Goal: Task Accomplishment & Management: Complete application form

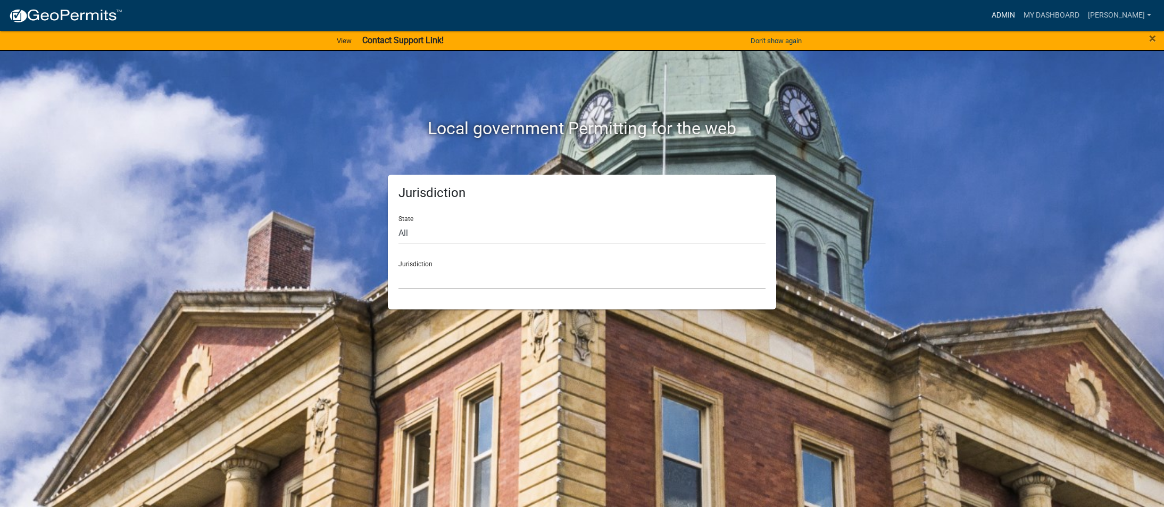
click at [1020, 16] on link "Admin" at bounding box center [1004, 15] width 32 height 20
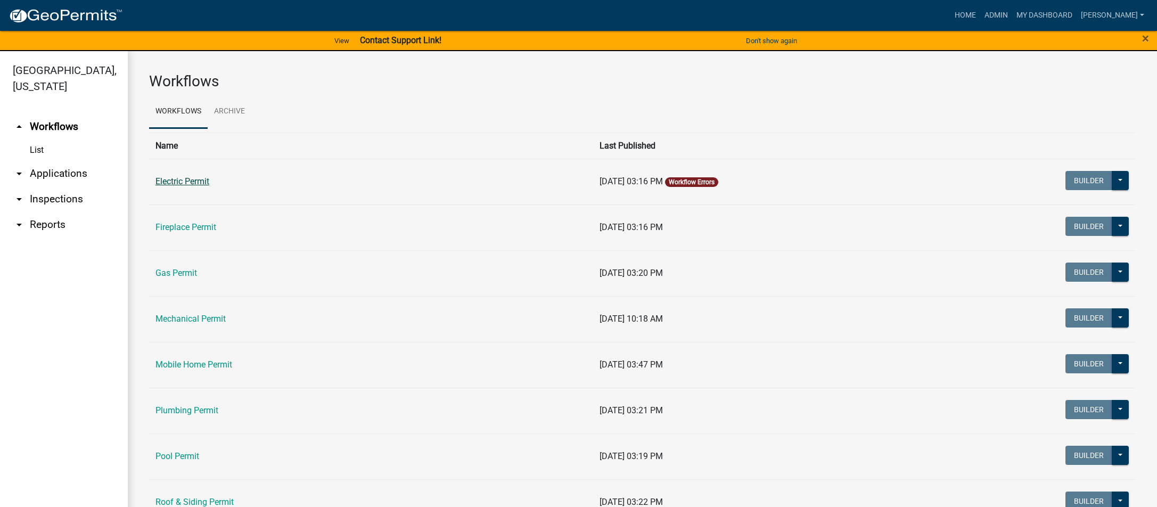
click at [179, 181] on link "Electric Permit" at bounding box center [182, 181] width 54 height 10
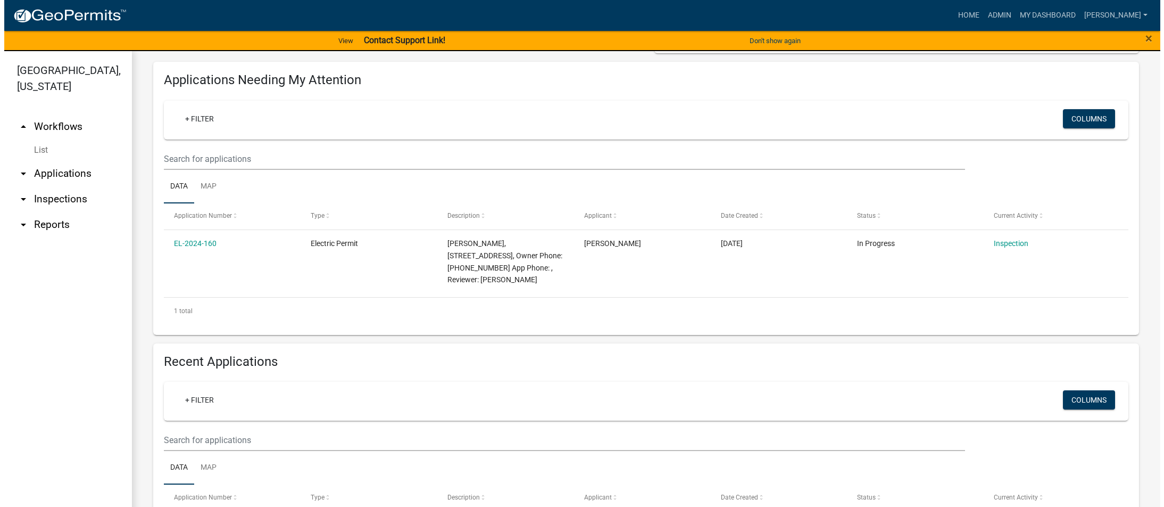
scroll to position [111, 0]
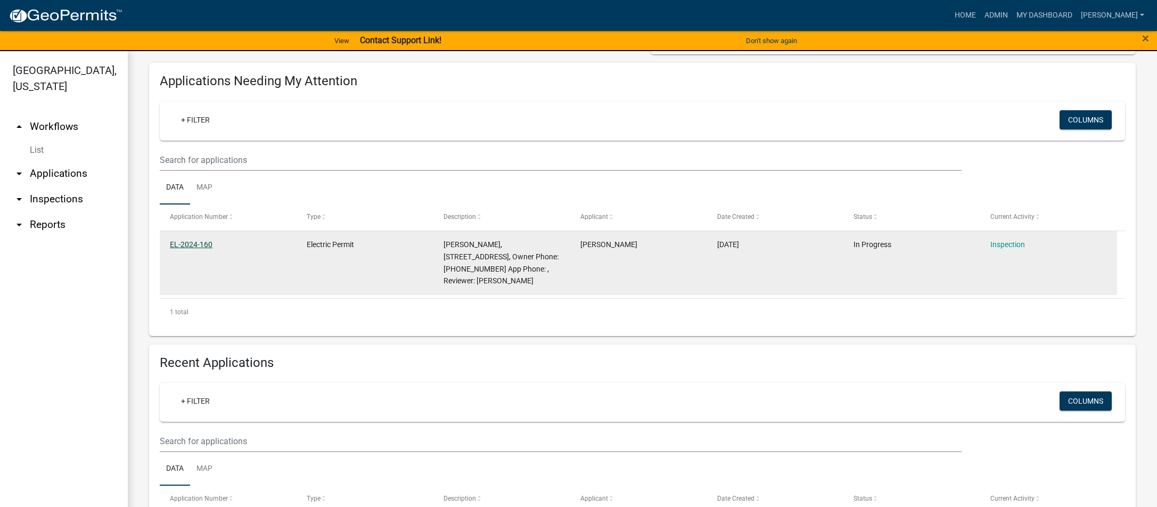
click at [205, 243] on link "EL-2024-160" at bounding box center [191, 244] width 43 height 9
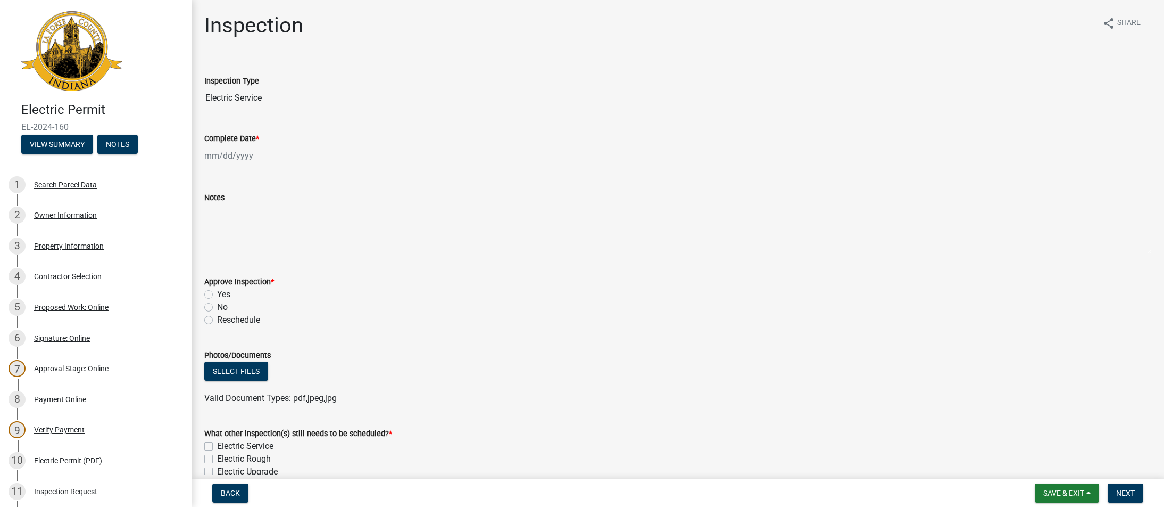
select select "9"
select select "2025"
click at [223, 158] on div "[PERSON_NAME] Feb Mar Apr [PERSON_NAME][DATE] Oct Nov [DATE] 1526 1527 1528 152…" at bounding box center [252, 156] width 97 height 22
click at [249, 245] on div "17" at bounding box center [249, 246] width 17 height 17
type input "[DATE]"
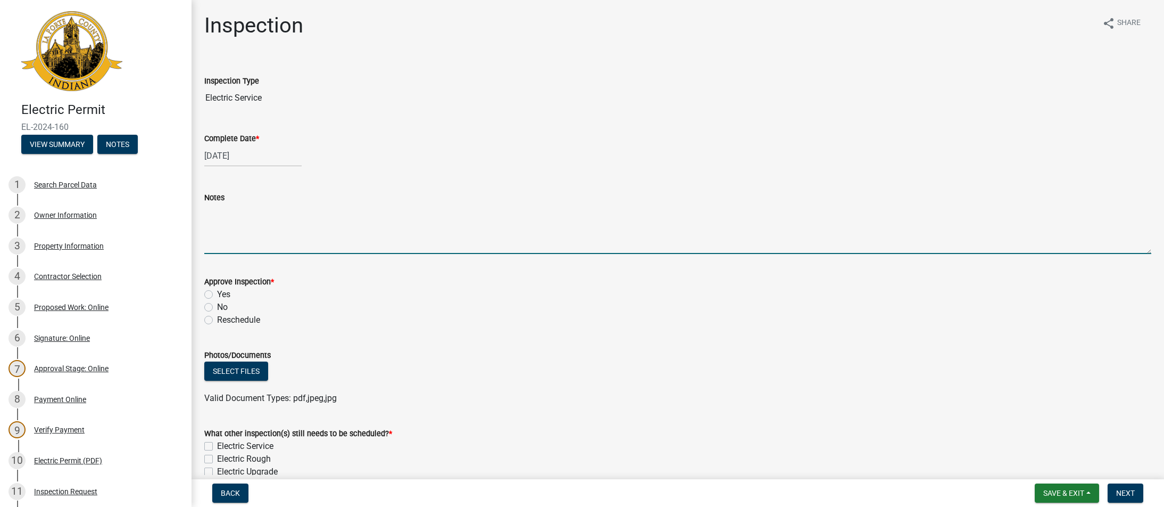
click at [239, 212] on textarea "Notes" at bounding box center [677, 229] width 947 height 50
type textarea "all outlets gfci protected and installed as per code"
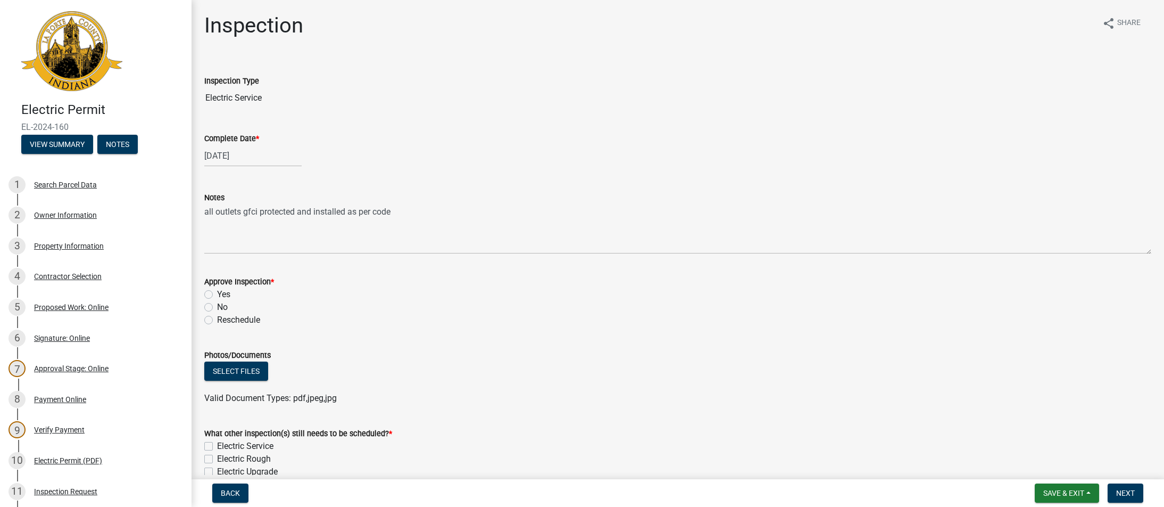
click at [217, 295] on label "Yes" at bounding box center [223, 294] width 13 height 13
click at [217, 295] on input "Yes" at bounding box center [220, 291] width 7 height 7
radio input "true"
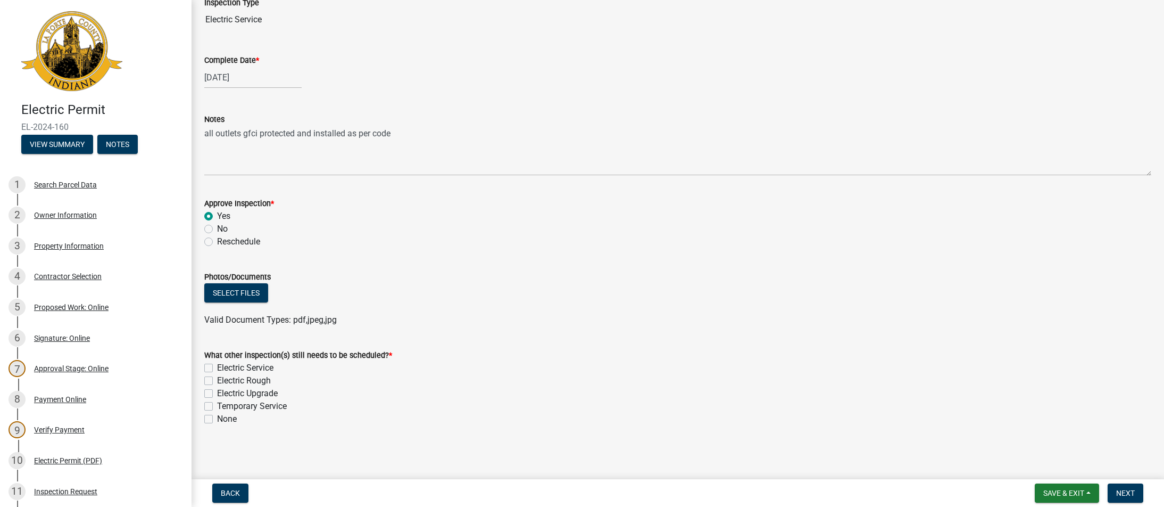
scroll to position [80, 0]
click at [217, 419] on label "None" at bounding box center [227, 417] width 20 height 13
click at [217, 418] on input "None" at bounding box center [220, 414] width 7 height 7
checkbox input "true"
checkbox input "false"
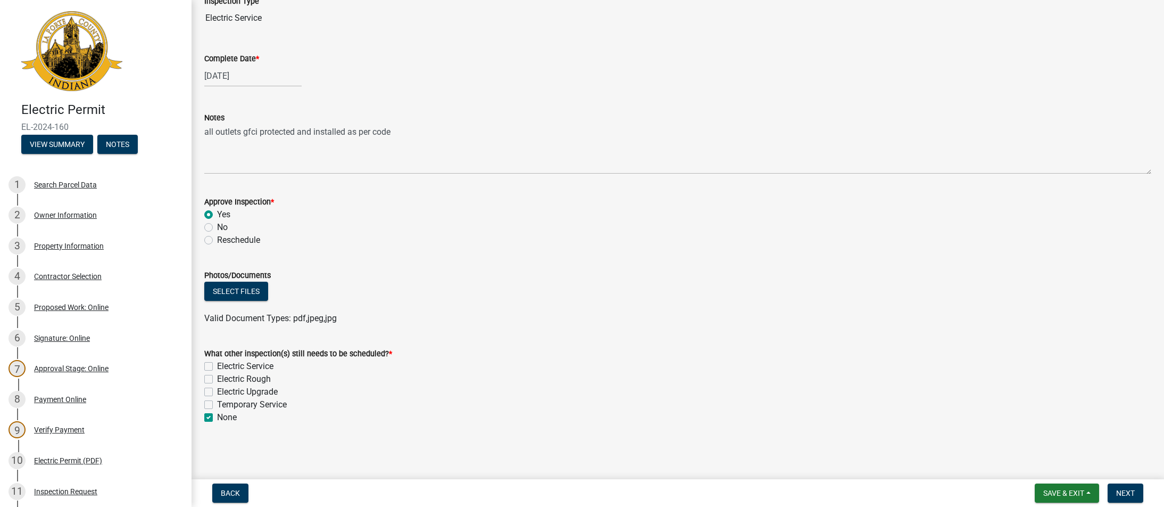
checkbox input "false"
checkbox input "true"
click at [1124, 489] on span "Next" at bounding box center [1126, 493] width 19 height 9
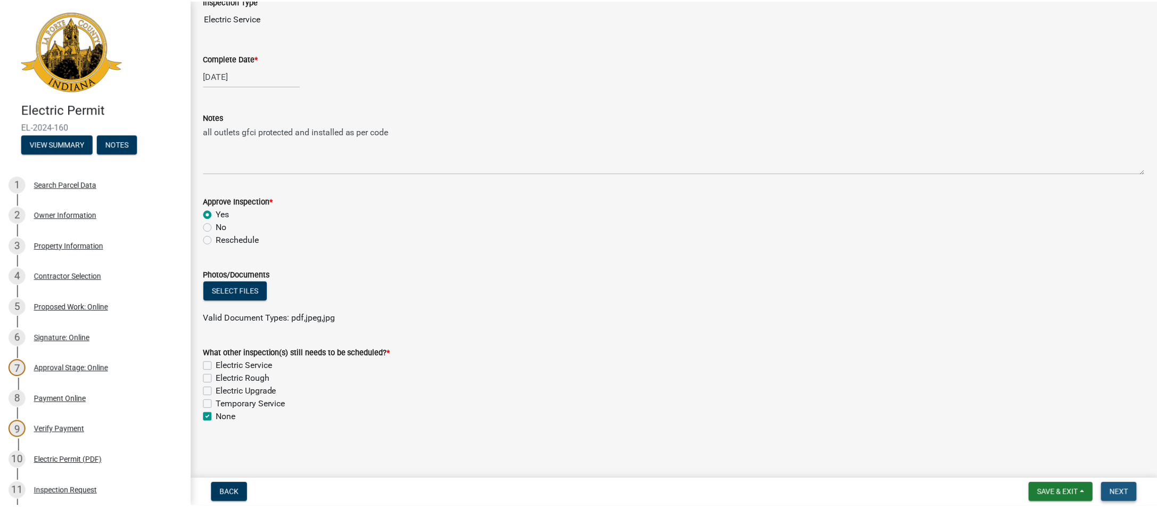
scroll to position [0, 0]
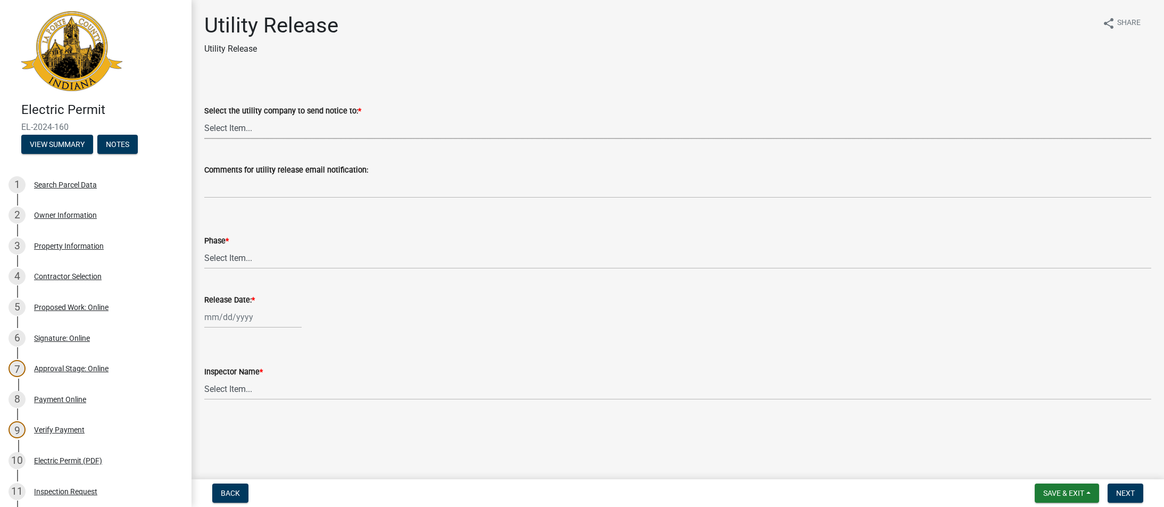
click at [226, 129] on select "Select Item... Don't send a utility release NIPSCO Kankakee Valley REMC AEP/[US…" at bounding box center [677, 128] width 947 height 22
click at [204, 117] on select "Select Item... Don't send a utility release NIPSCO Kankakee Valley REMC AEP/[US…" at bounding box center [677, 128] width 947 height 22
select select "3780ecfe-b3b4-4223-9cfe-090e9c0a356a"
click at [223, 260] on select "Select Item... Phase 1 Phase 3" at bounding box center [677, 258] width 947 height 22
click at [204, 247] on select "Select Item... Phase 1 Phase 3" at bounding box center [677, 258] width 947 height 22
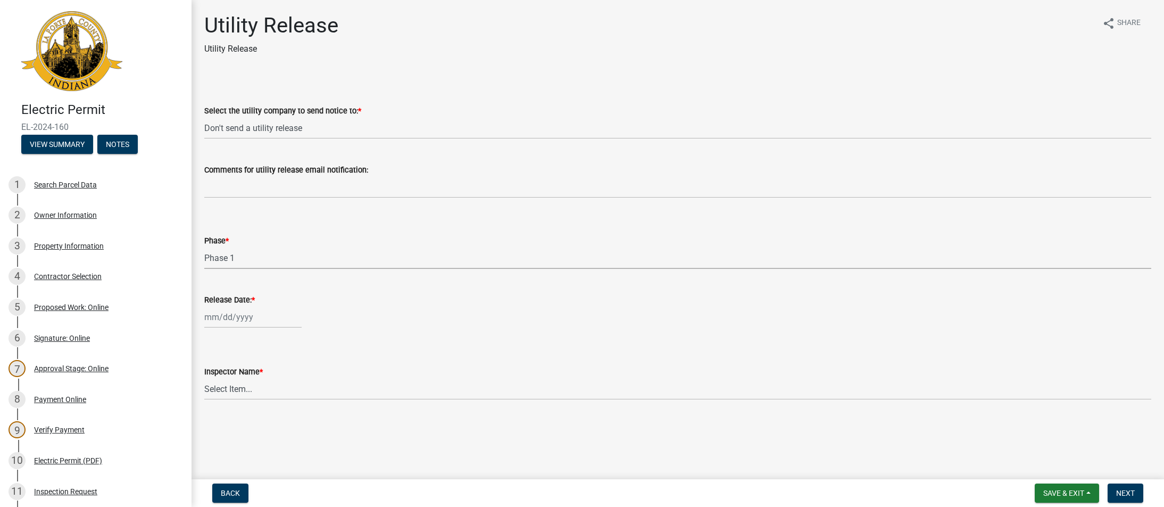
select select "f678d134-8131-47e8-ad26-ea7cd419ba61"
select select "9"
select select "2025"
click at [227, 318] on div "[PERSON_NAME] Feb Mar Apr [PERSON_NAME][DATE] Oct Nov [DATE] 1526 1527 1528 152…" at bounding box center [252, 317] width 97 height 22
click at [245, 404] on div "17" at bounding box center [249, 407] width 17 height 17
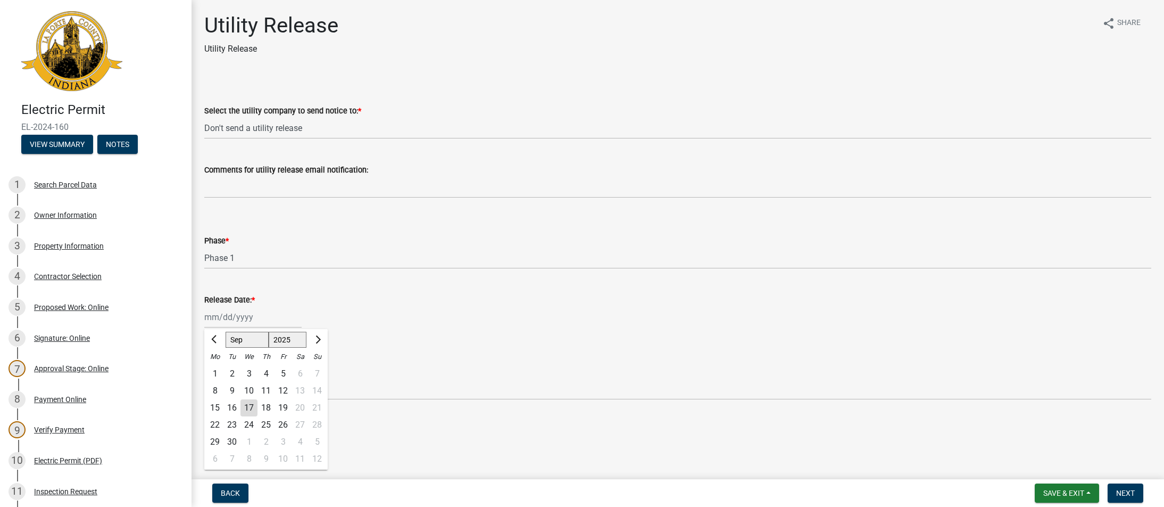
type input "[DATE]"
click at [238, 389] on select "Select Item... [PERSON_NAME] [PERSON_NAME] [PERSON_NAME] [PERSON_NAME] [PERSON_…" at bounding box center [677, 389] width 947 height 22
click at [204, 378] on select "Select Item... [PERSON_NAME] [PERSON_NAME] [PERSON_NAME] [PERSON_NAME] [PERSON_…" at bounding box center [677, 389] width 947 height 22
select select "140441c9-daea-43ee-be45-7f98ef5394fa"
click at [1126, 491] on span "Next" at bounding box center [1126, 493] width 19 height 9
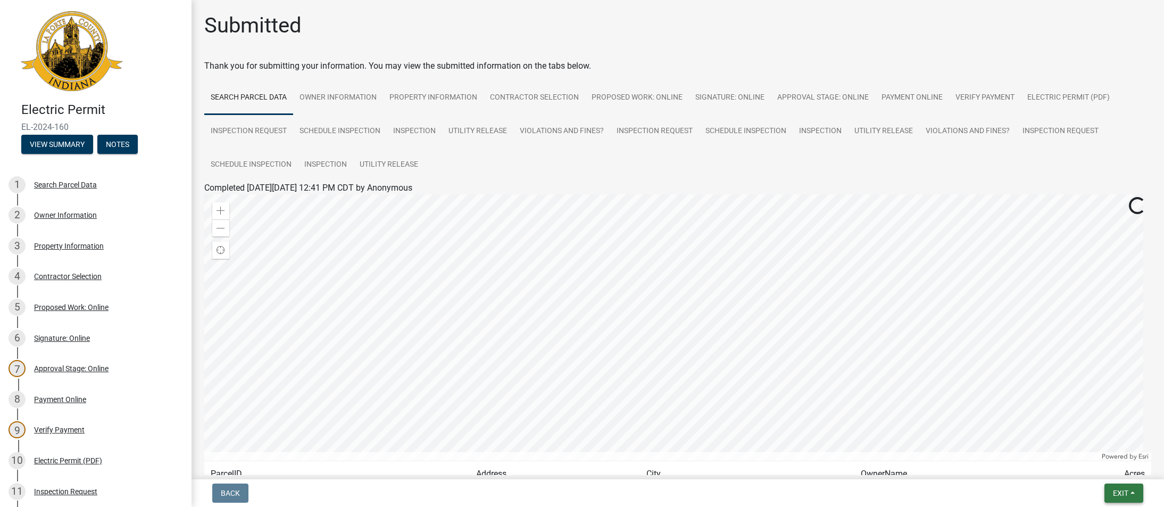
click at [1126, 491] on span "Exit" at bounding box center [1120, 493] width 15 height 9
click at [1093, 464] on button "Save & Exit" at bounding box center [1101, 465] width 85 height 26
